Goal: Task Accomplishment & Management: Use online tool/utility

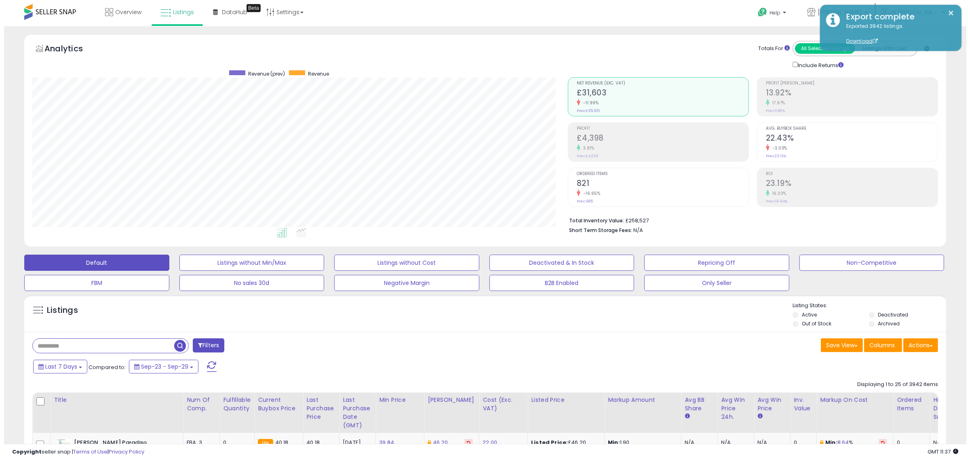
scroll to position [166, 535]
click at [73, 263] on button "Default" at bounding box center [92, 263] width 145 height 16
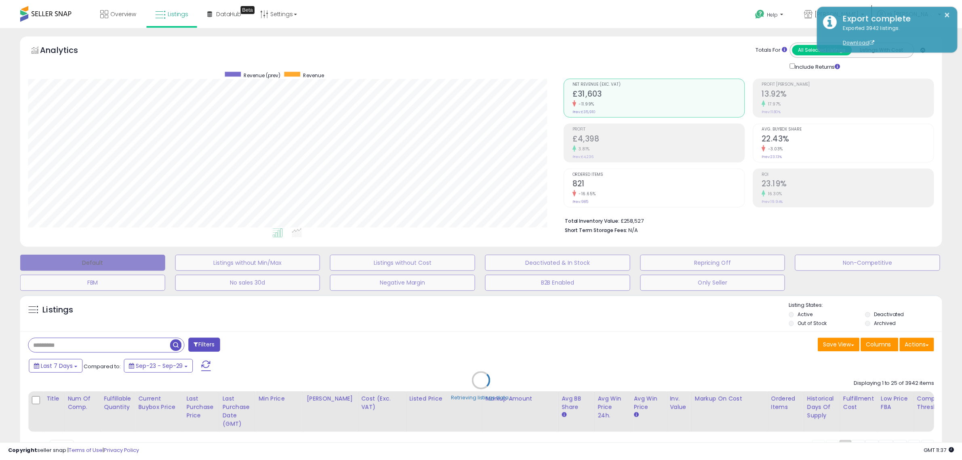
scroll to position [166, 539]
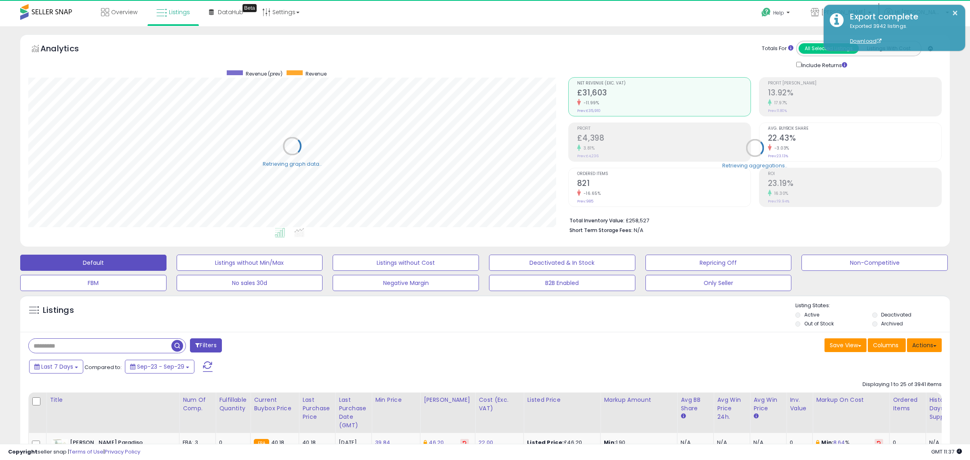
click at [933, 347] on span at bounding box center [934, 346] width 3 height 2
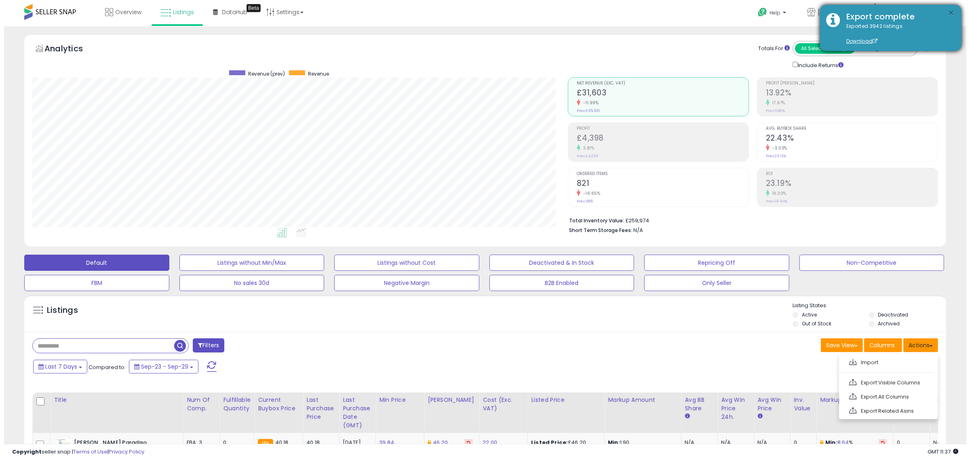
scroll to position [166, 535]
click at [948, 13] on button "×" at bounding box center [947, 13] width 6 height 10
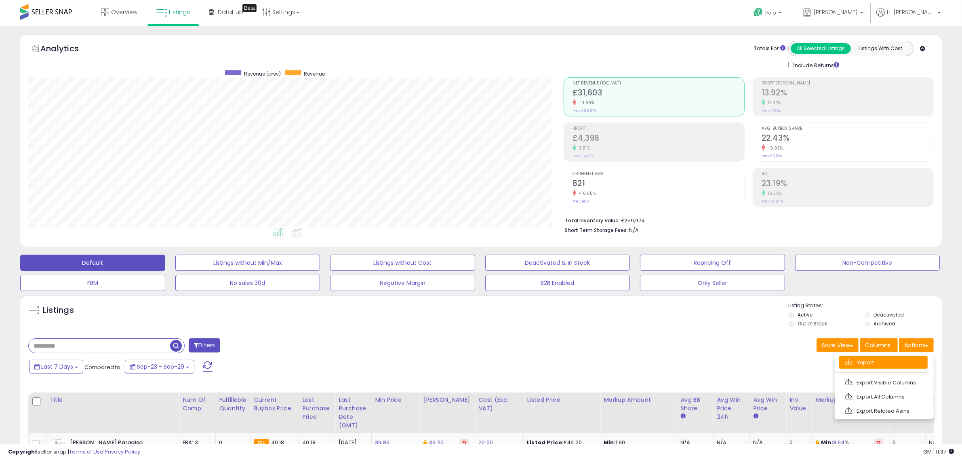
click at [875, 364] on link "Import" at bounding box center [883, 362] width 88 height 13
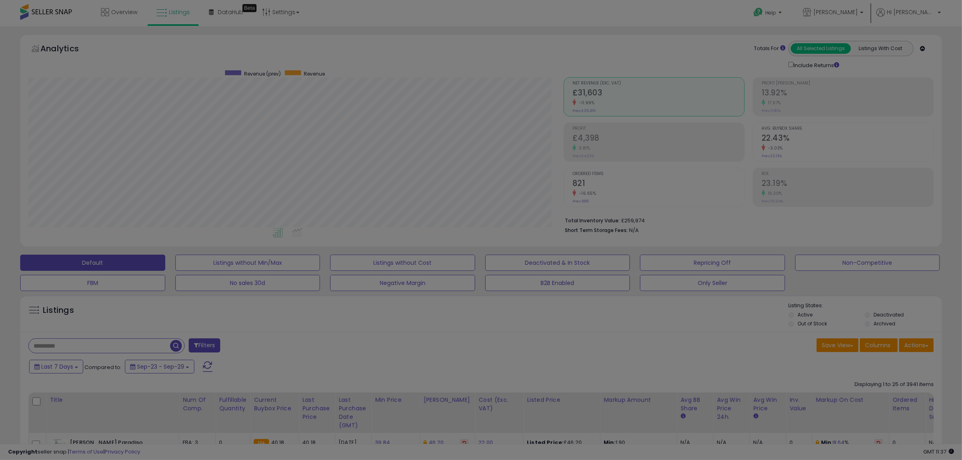
scroll to position [166, 539]
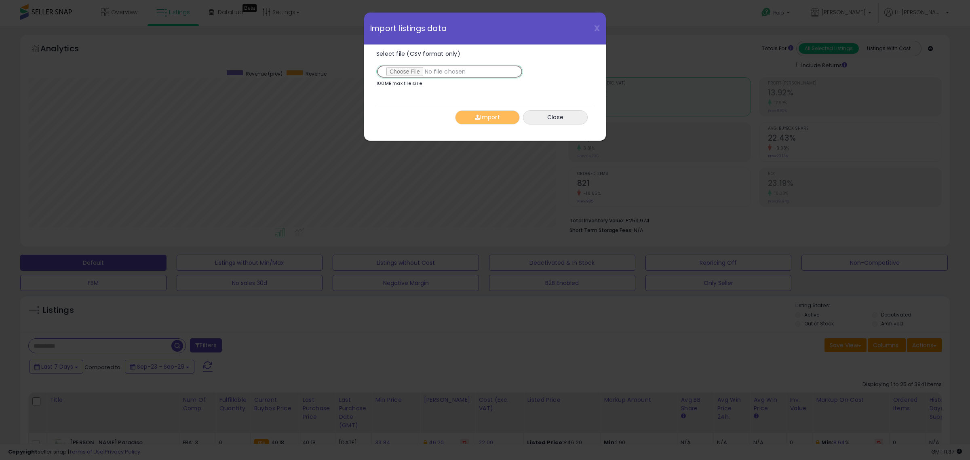
click at [403, 71] on input "Select file (CSV format only)" at bounding box center [449, 72] width 147 height 14
type input "**********"
click at [485, 116] on button "Import" at bounding box center [487, 117] width 65 height 14
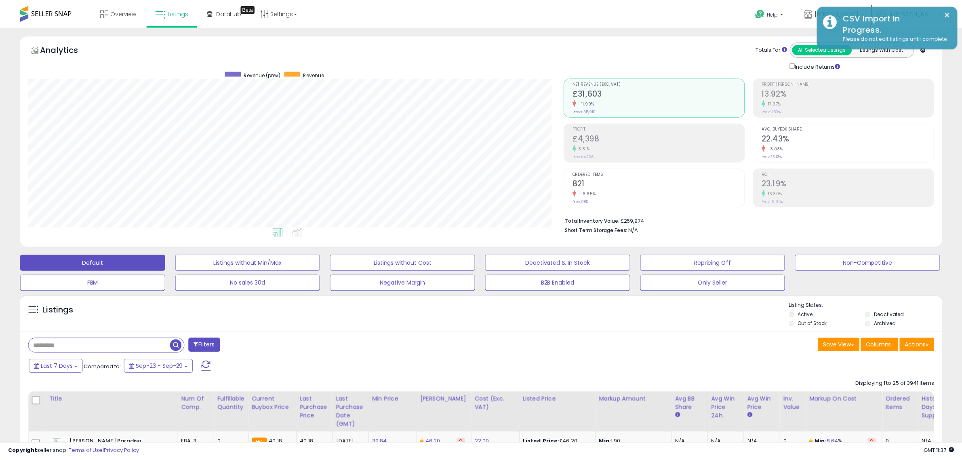
scroll to position [403846, 403477]
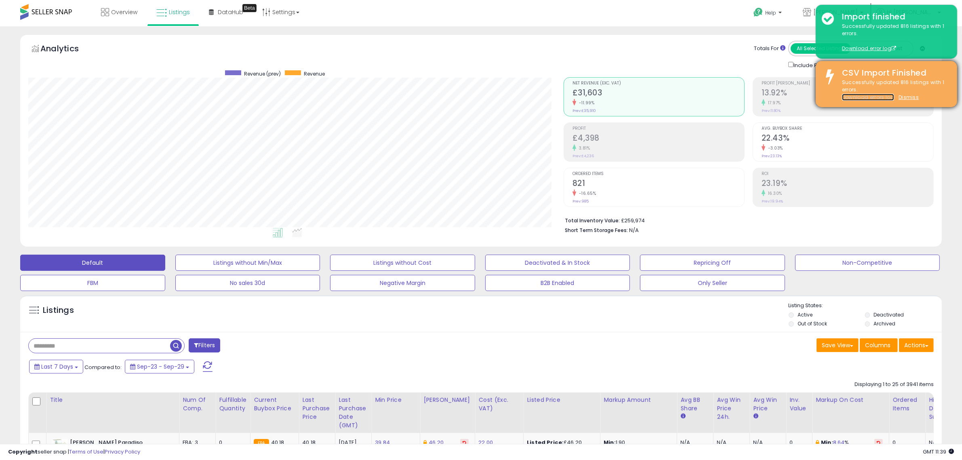
click at [883, 97] on link "Download errors log" at bounding box center [868, 97] width 52 height 7
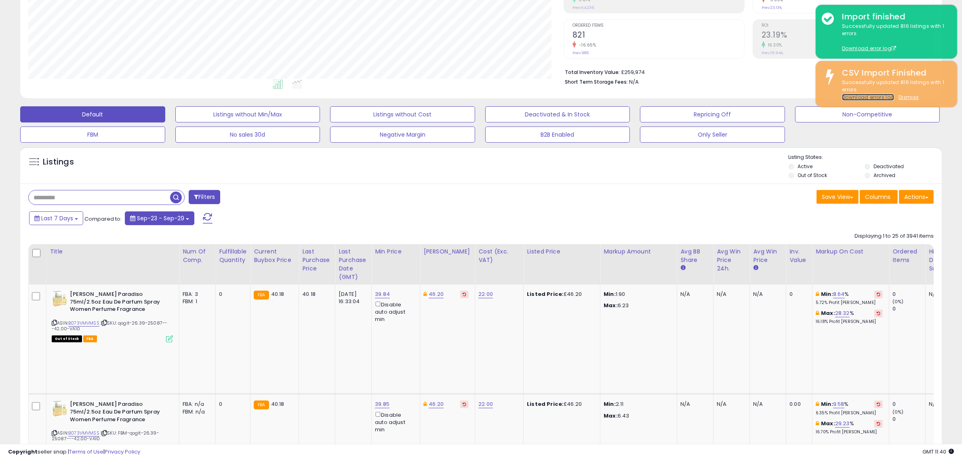
scroll to position [152, 0]
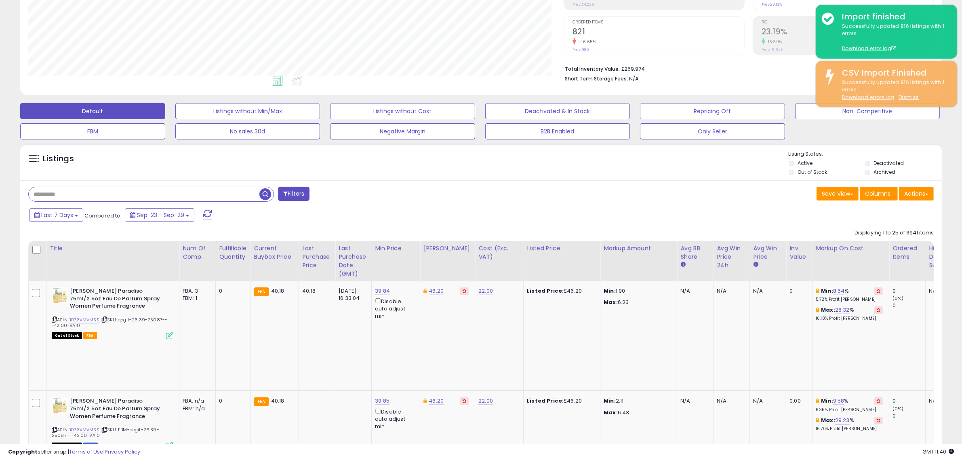
click at [119, 193] on input "text" at bounding box center [144, 194] width 231 height 14
paste input "**********"
type input "**********"
click at [265, 195] on span "button" at bounding box center [265, 194] width 12 height 12
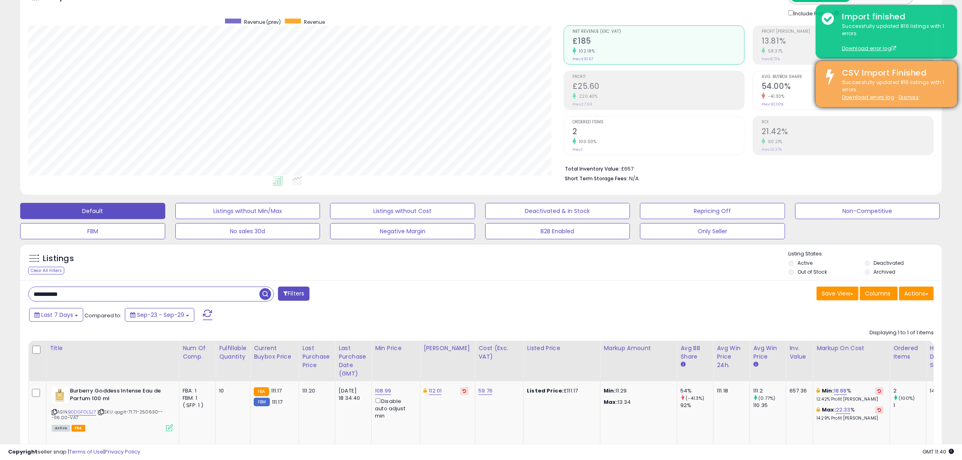
scroll to position [166, 535]
click at [907, 92] on div "Successfully updated 816 listings with 1 errors. Download errors log Dismiss" at bounding box center [893, 90] width 115 height 23
click at [909, 92] on div "Successfully updated 816 listings with 1 errors. Download errors log Dismiss" at bounding box center [893, 90] width 115 height 23
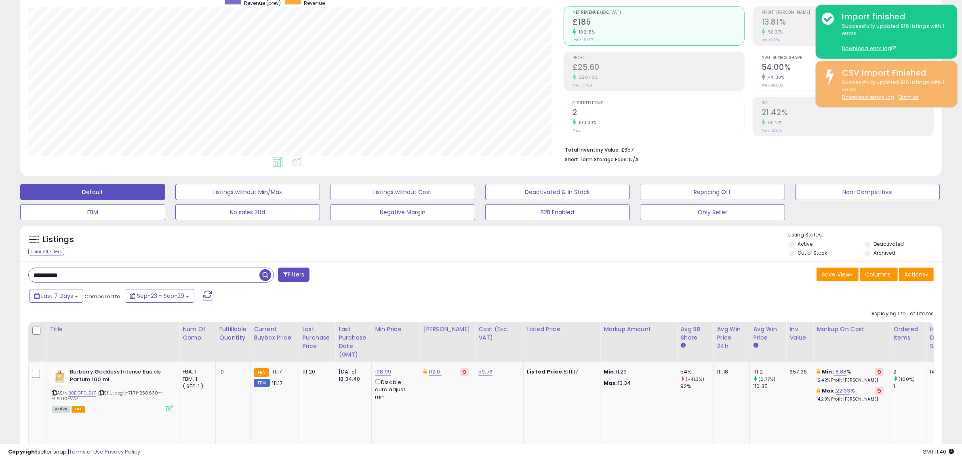
scroll to position [98, 0]
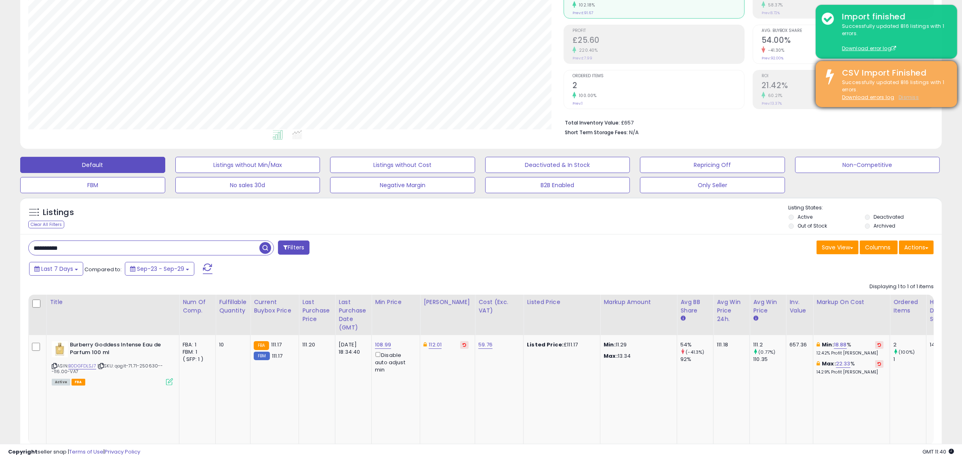
click at [910, 97] on u "Dismiss" at bounding box center [909, 97] width 20 height 7
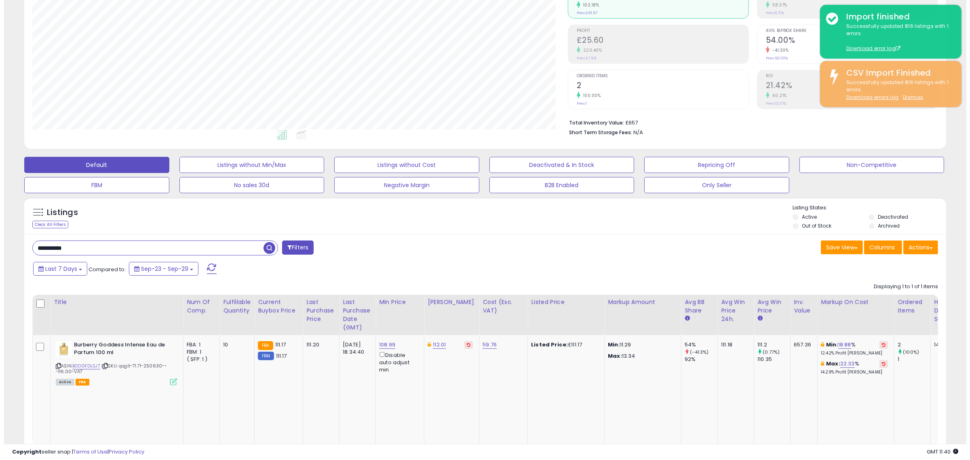
scroll to position [166, 539]
